Goal: Navigation & Orientation: Understand site structure

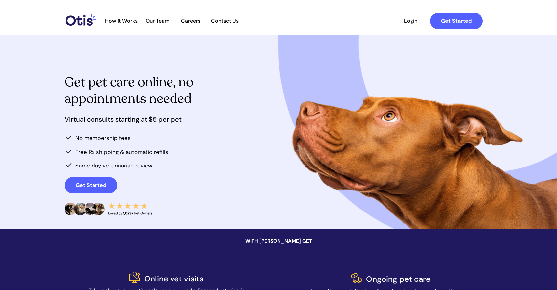
click at [162, 21] on span "Our Team" at bounding box center [157, 21] width 32 height 6
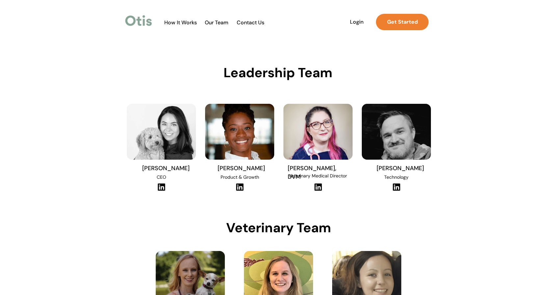
click at [185, 19] on span "How It Works" at bounding box center [180, 22] width 39 height 6
